Goal: Task Accomplishment & Management: Complete application form

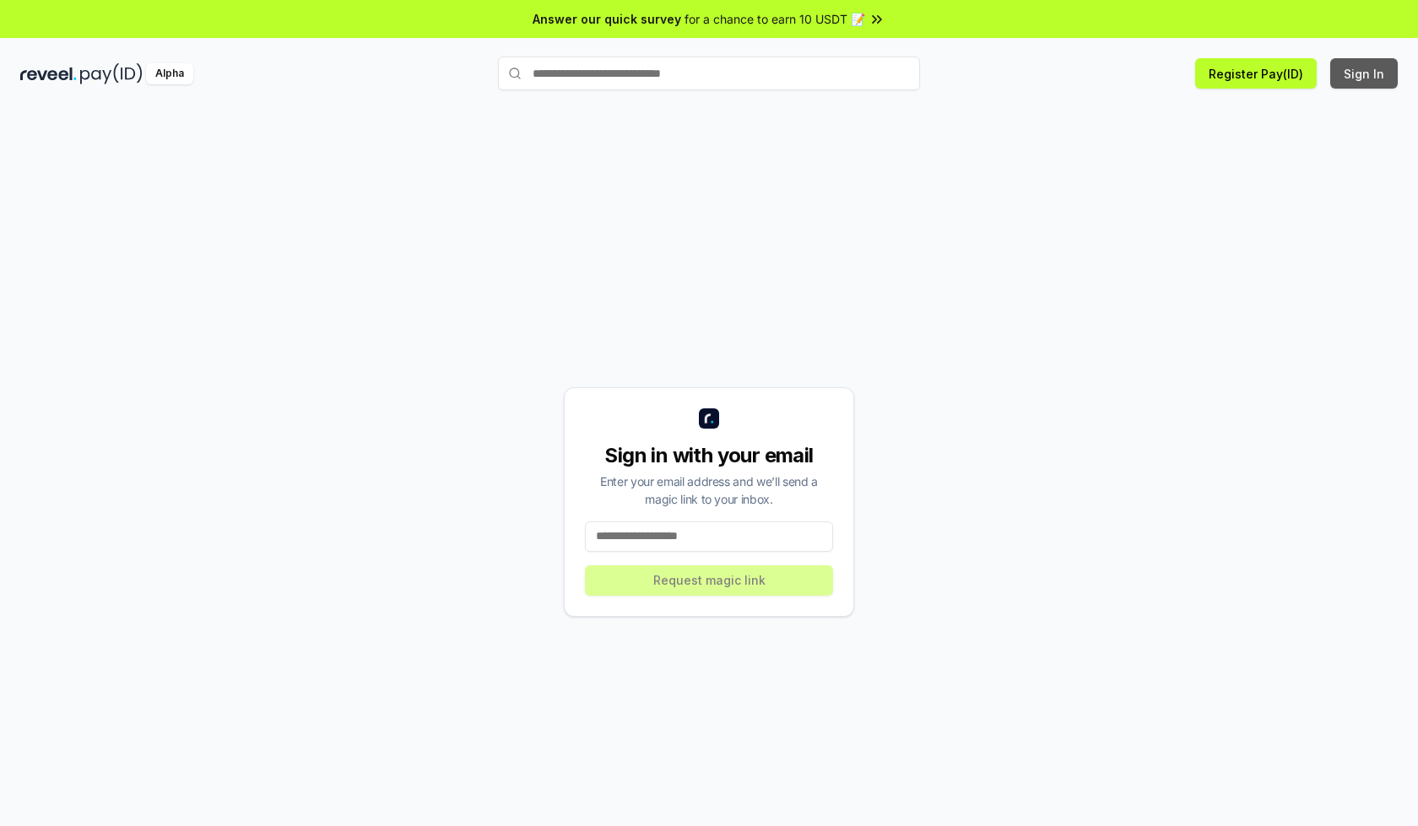
click at [1364, 73] on button "Sign In" at bounding box center [1364, 73] width 68 height 30
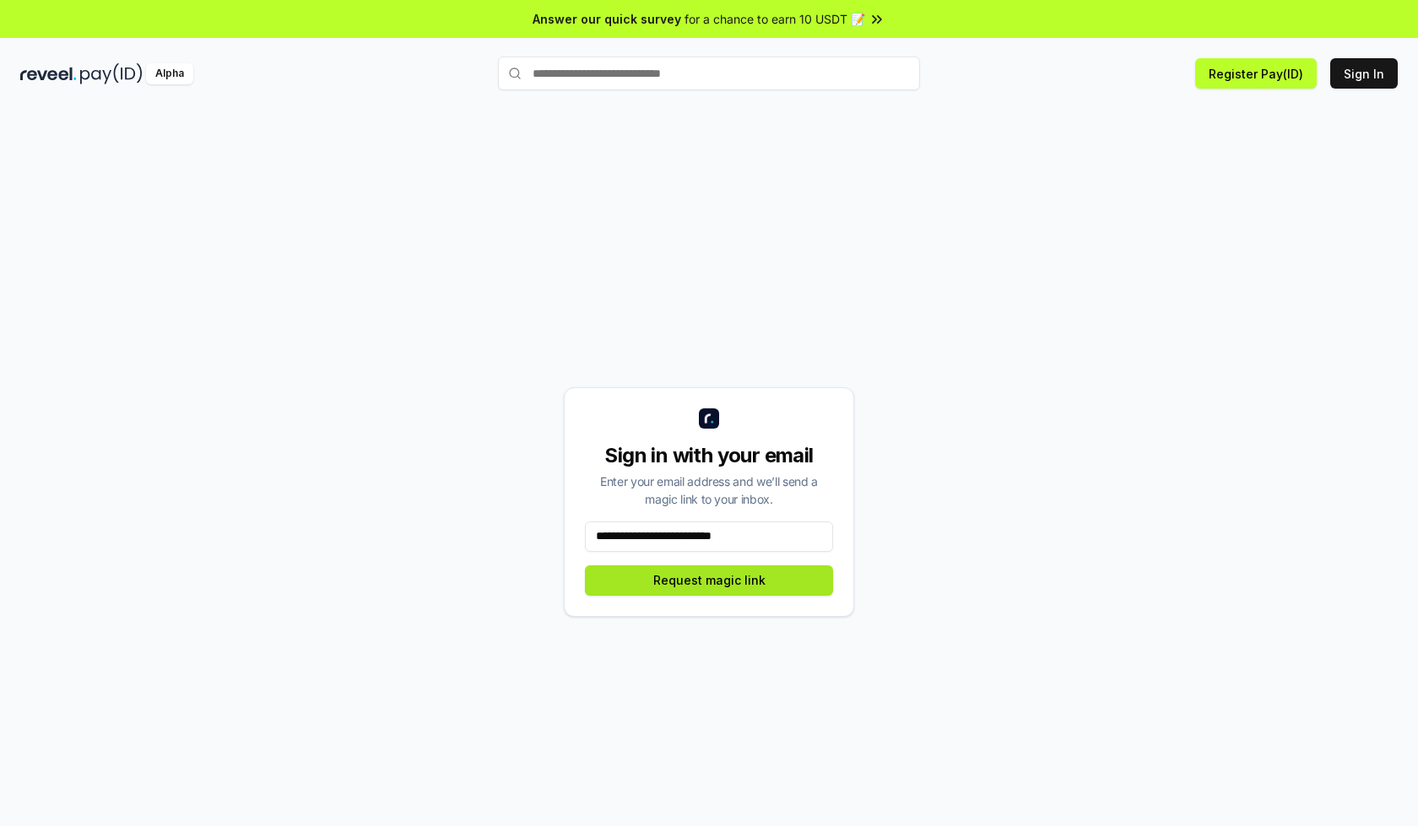
type input "**********"
click at [709, 580] on button "Request magic link" at bounding box center [709, 580] width 248 height 30
